Goal: Use online tool/utility: Utilize a website feature to perform a specific function

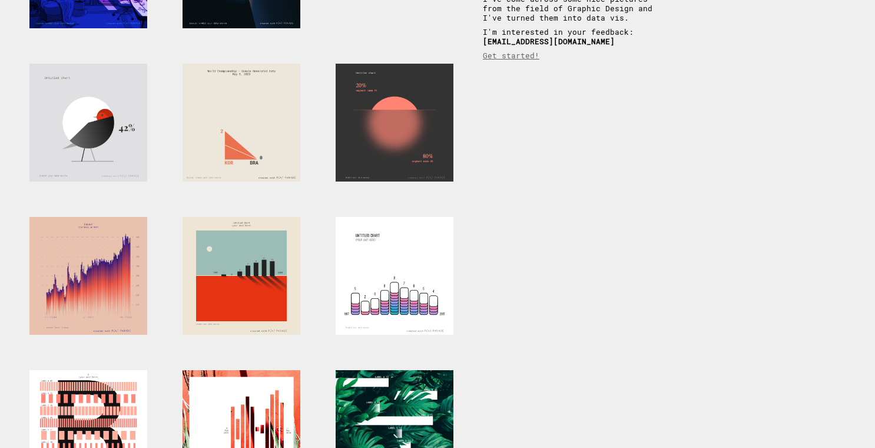
scroll to position [174, 0]
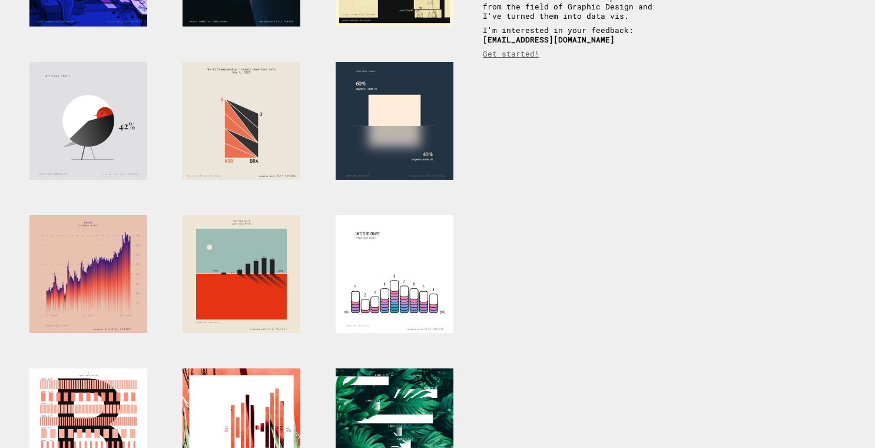
click at [389, 131] on div at bounding box center [395, 121] width 118 height 118
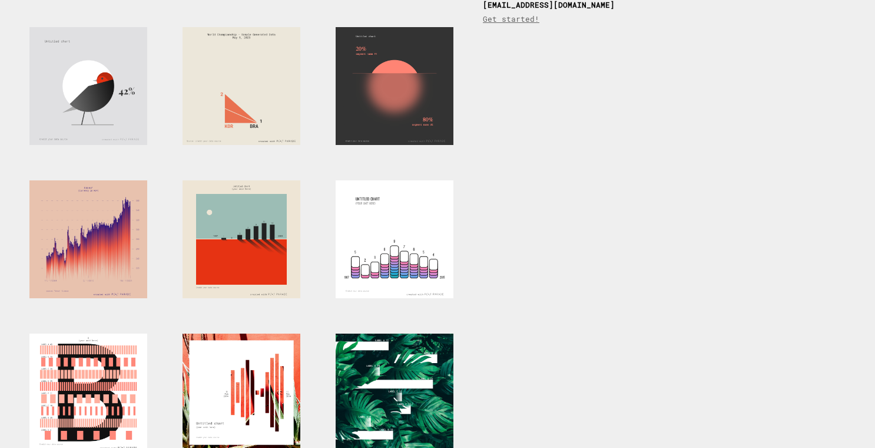
scroll to position [215, 0]
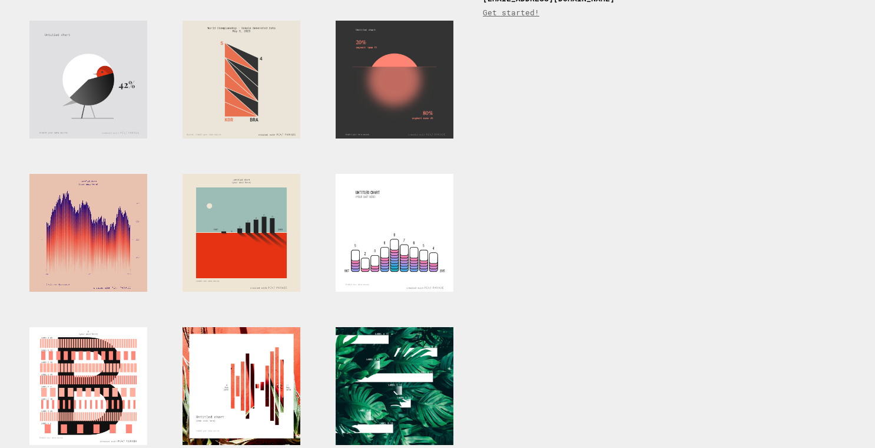
click at [121, 233] on div at bounding box center [88, 233] width 118 height 118
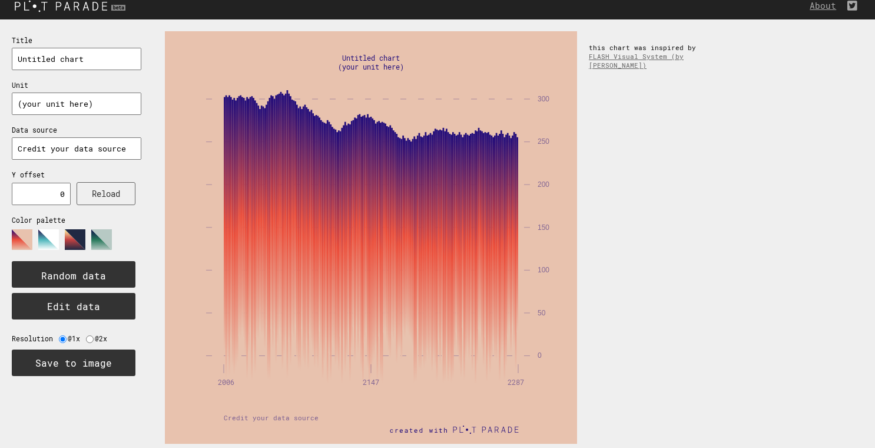
scroll to position [9, 0]
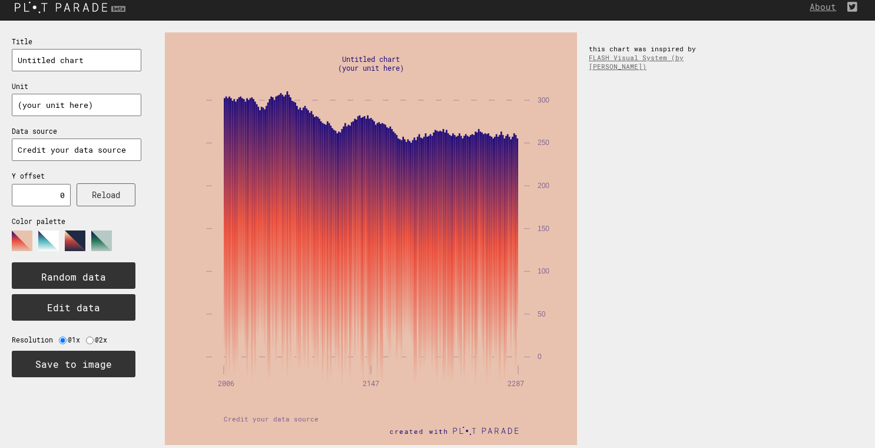
click at [77, 249] on polygon at bounding box center [75, 240] width 21 height 21
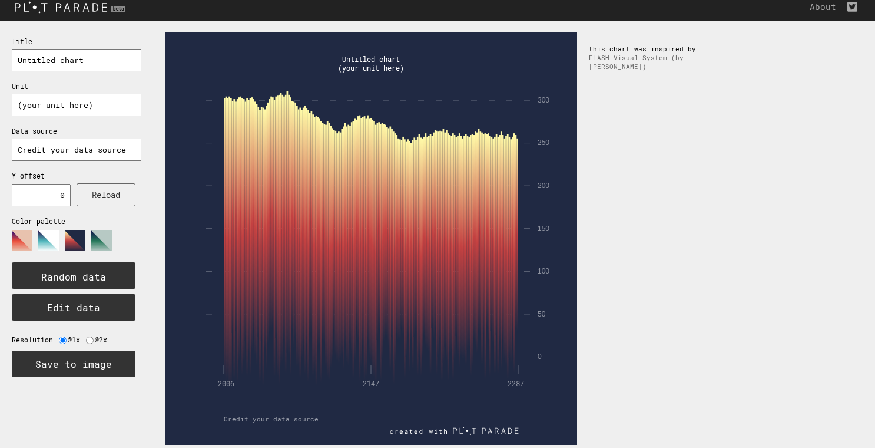
click at [101, 244] on polygon at bounding box center [101, 240] width 21 height 21
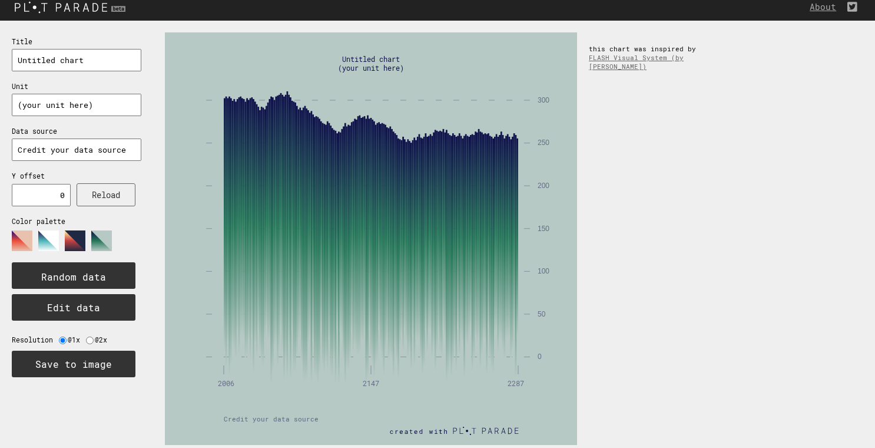
click at [41, 235] on polygon at bounding box center [48, 240] width 21 height 21
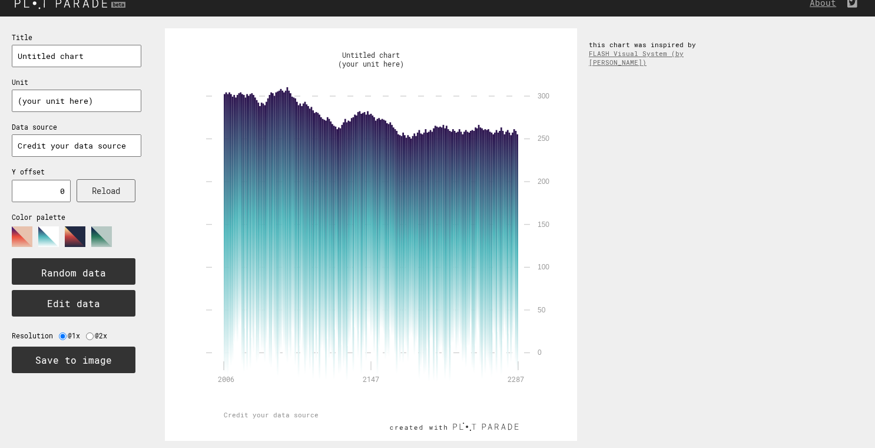
scroll to position [8, 0]
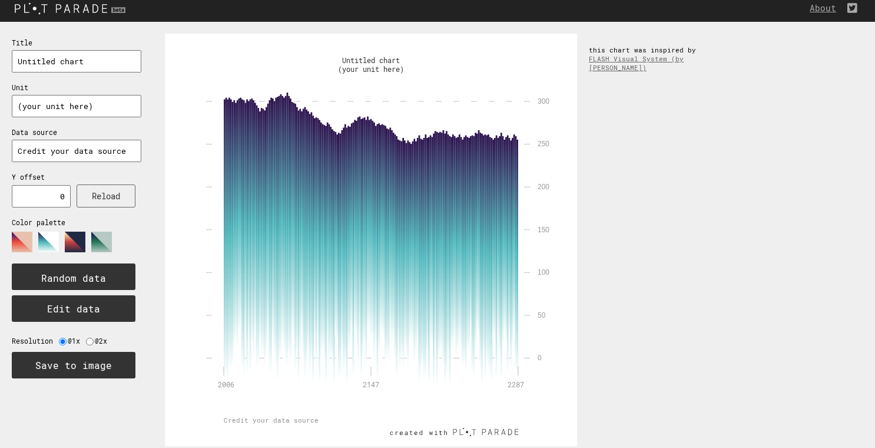
click at [289, 417] on text "Credit your data source" at bounding box center [271, 419] width 95 height 9
click at [88, 340] on input "radio" at bounding box center [90, 341] width 8 height 8
radio input "true"
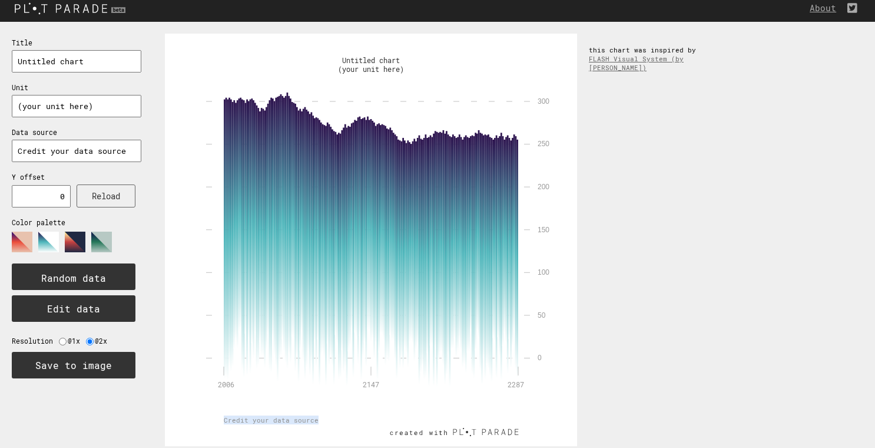
click at [61, 340] on input "radio" at bounding box center [63, 341] width 8 height 8
radio input "true"
click at [75, 312] on button "Edit data" at bounding box center [74, 308] width 124 height 27
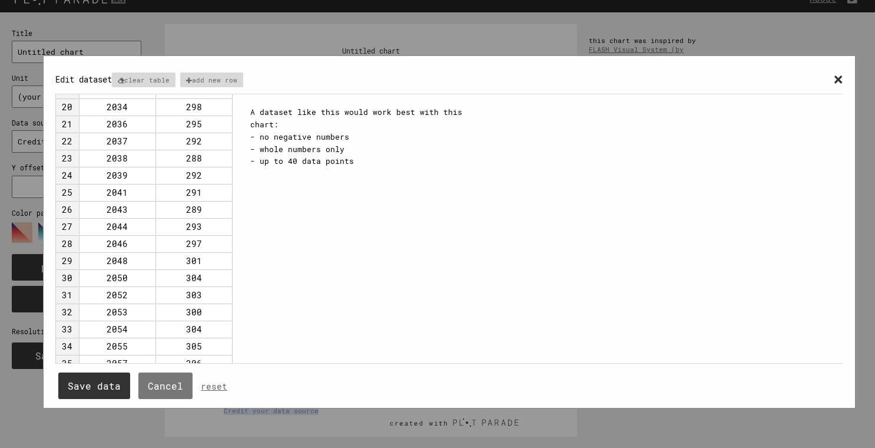
scroll to position [0, 0]
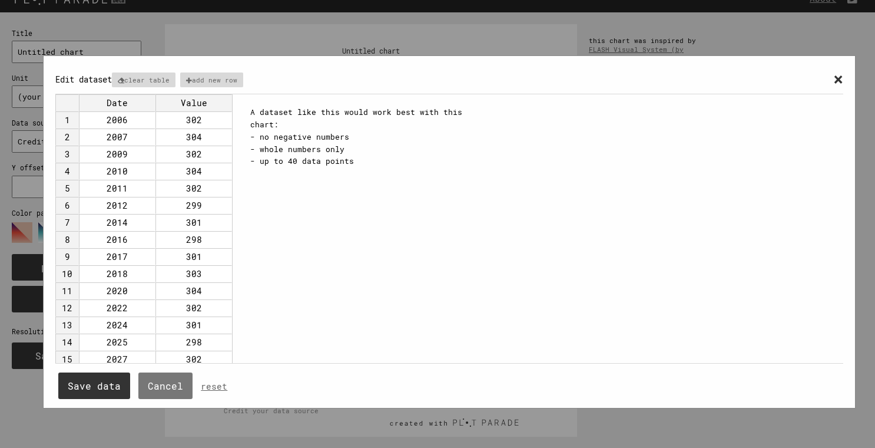
click at [836, 80] on span "×" at bounding box center [838, 79] width 10 height 22
